Goal: Find specific page/section: Find specific page/section

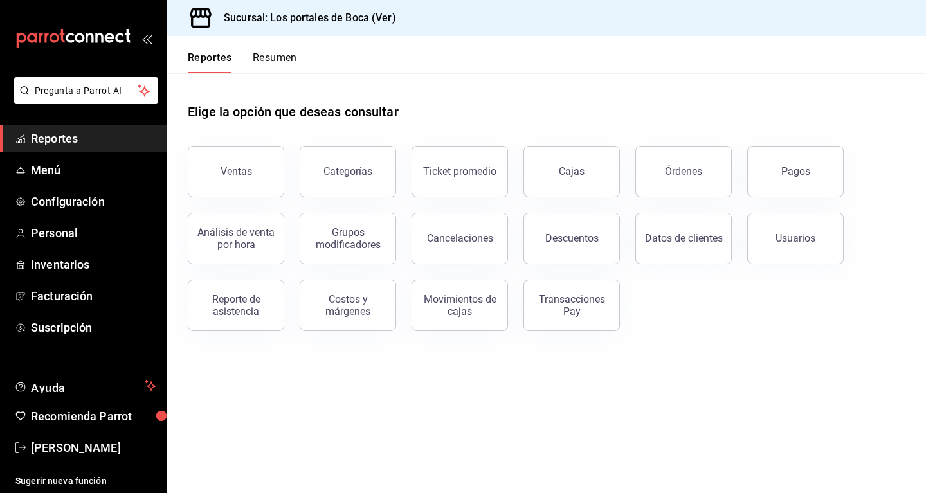
click at [435, 69] on header "Reportes Resumen" at bounding box center [546, 54] width 759 height 37
click at [64, 140] on span "Reportes" at bounding box center [93, 138] width 125 height 17
click at [64, 141] on span "Reportes" at bounding box center [93, 138] width 125 height 17
click at [62, 172] on span "Menú" at bounding box center [93, 169] width 125 height 17
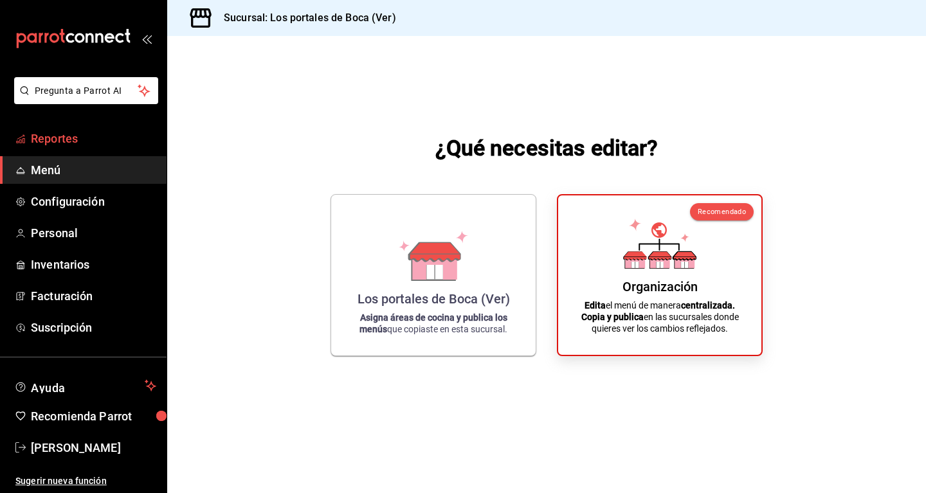
click at [80, 148] on link "Reportes" at bounding box center [83, 139] width 166 height 28
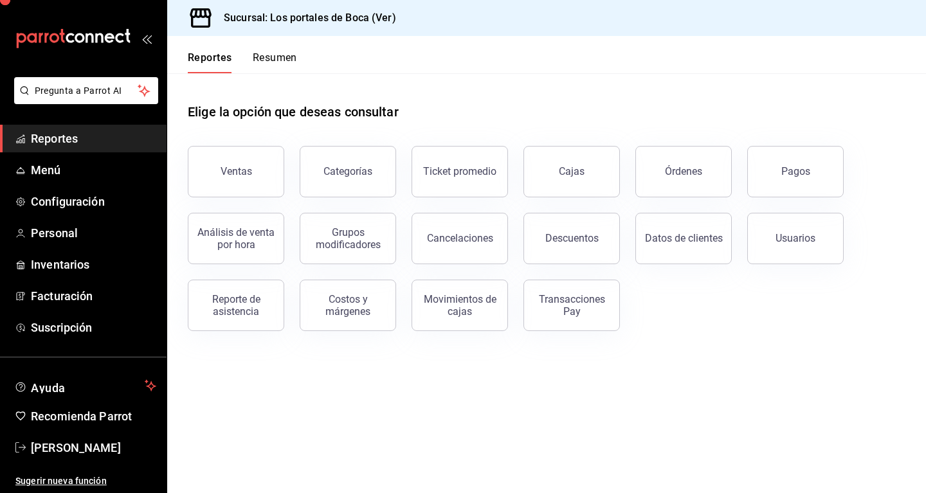
click at [80, 148] on link "Reportes" at bounding box center [83, 139] width 166 height 28
click at [280, 55] on button "Resumen" at bounding box center [275, 62] width 44 height 22
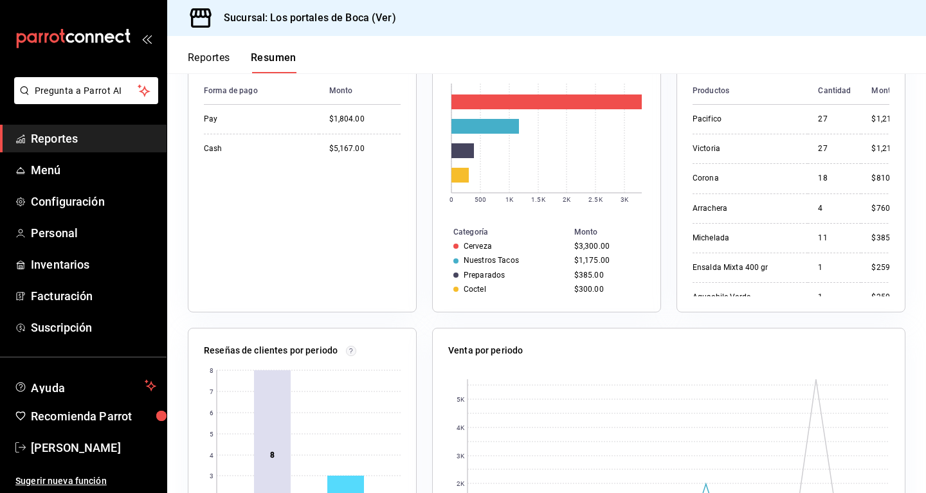
scroll to position [197, 0]
